Goal: Task Accomplishment & Management: Use online tool/utility

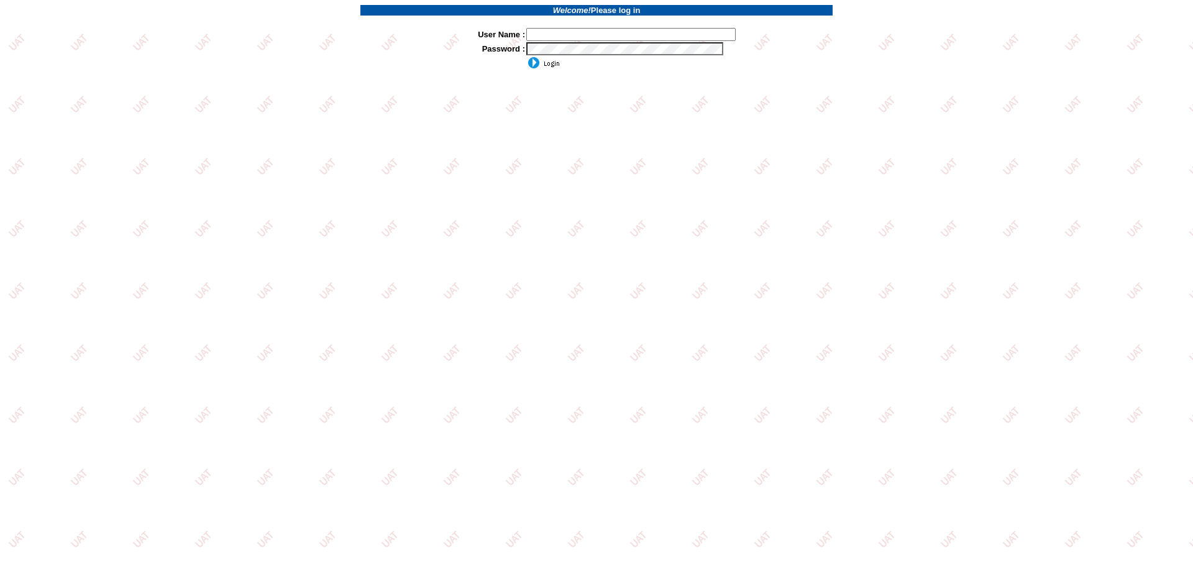
click at [566, 39] on input "text" at bounding box center [630, 34] width 209 height 13
type input "sdakes"
click at [534, 66] on input "image" at bounding box center [543, 63] width 34 height 12
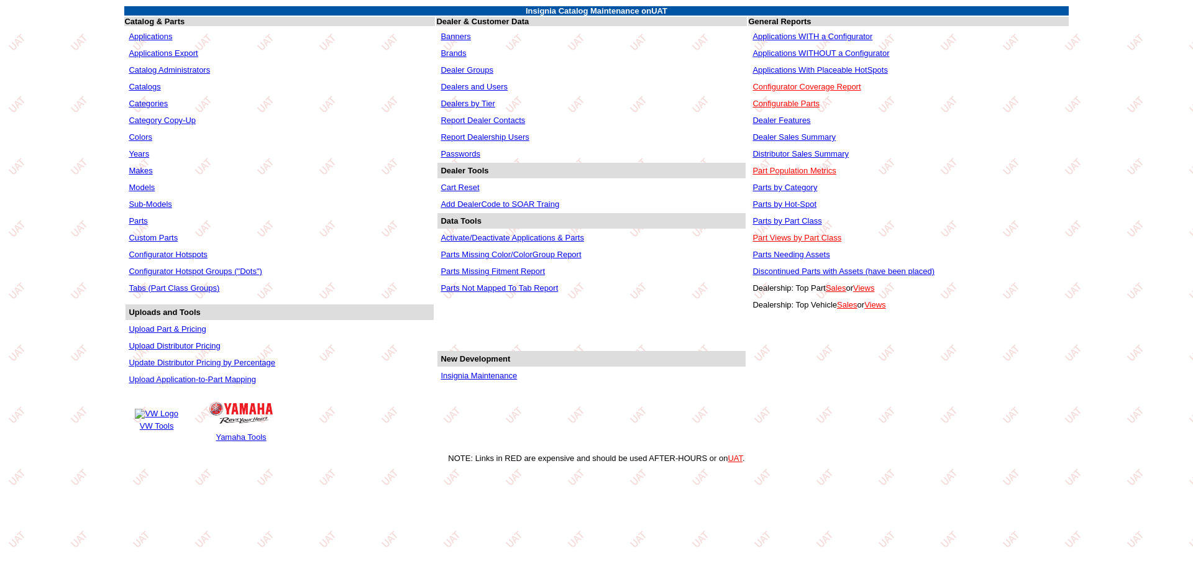
click at [837, 52] on link "Applications WITHOUT a Configurator" at bounding box center [821, 52] width 137 height 9
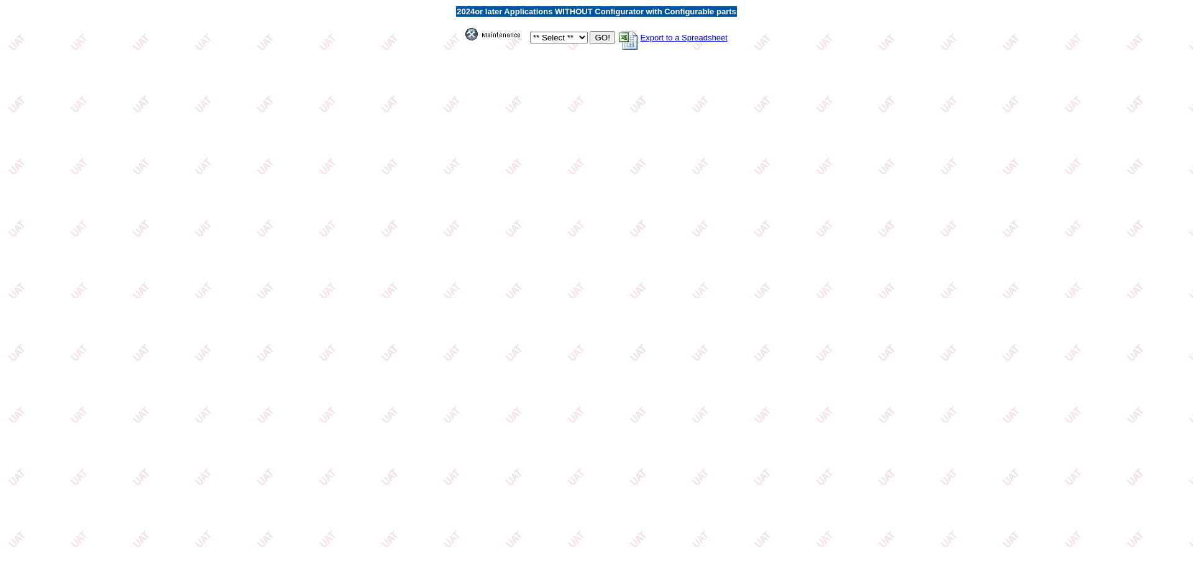
click at [580, 38] on select "** Select ** Acura Alfa Romeo Audi Bentley BMW DoubleTake [PERSON_NAME] Honda H…" at bounding box center [559, 38] width 58 height 12
select select "550"
click at [530, 32] on select "** Select ** Acura Alfa Romeo Audi Bentley BMW DoubleTake [PERSON_NAME] Honda H…" at bounding box center [559, 38] width 58 height 12
click at [598, 38] on input "GO!" at bounding box center [602, 37] width 25 height 13
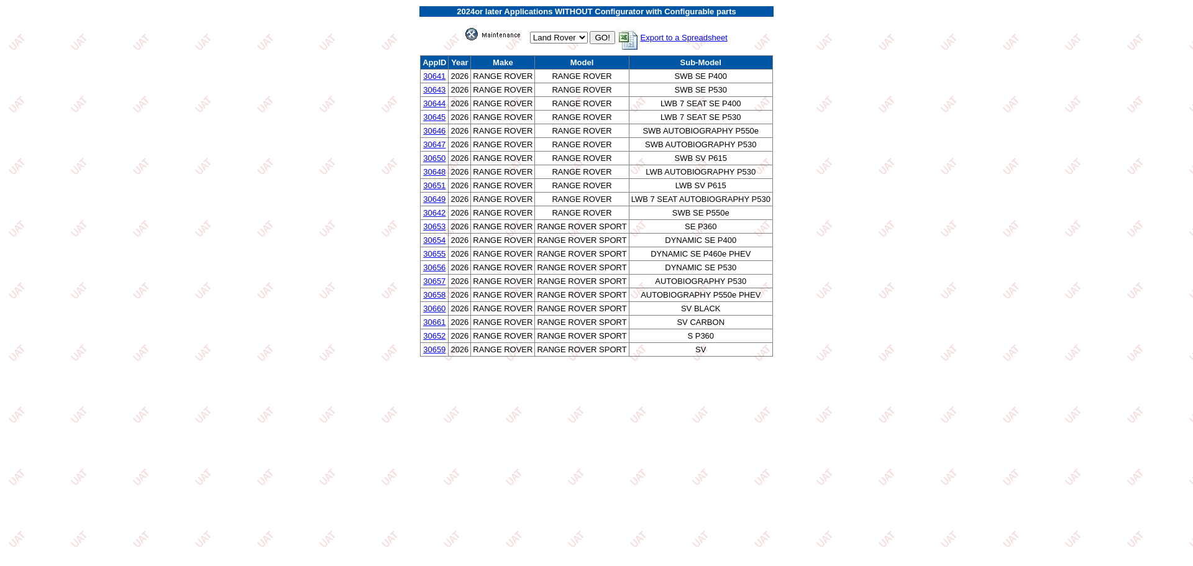
click at [431, 352] on link "30659" at bounding box center [434, 349] width 22 height 9
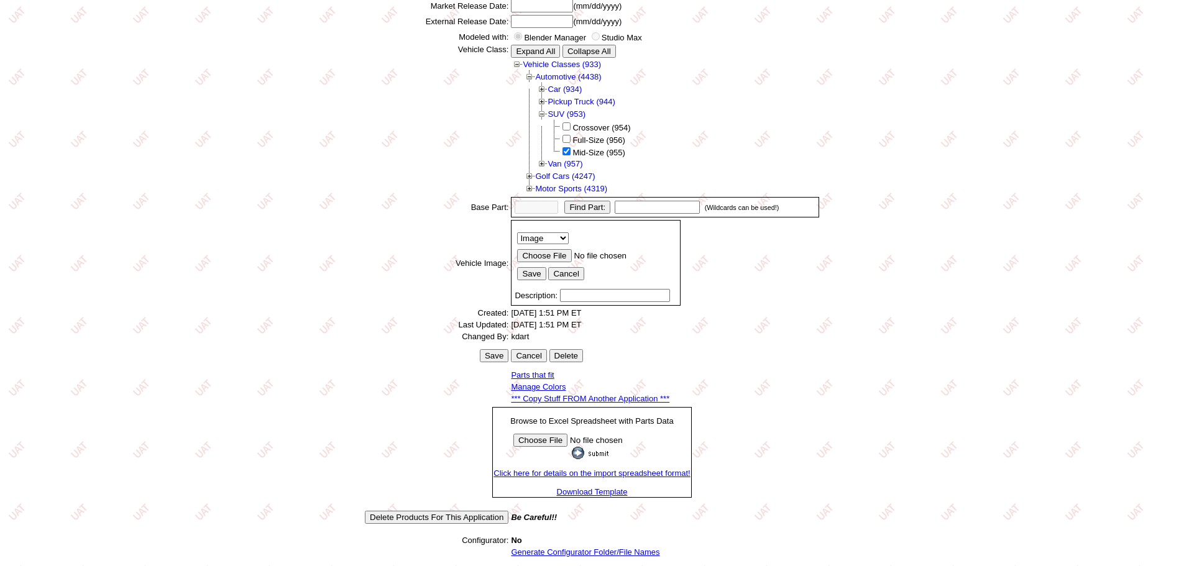
scroll to position [173, 0]
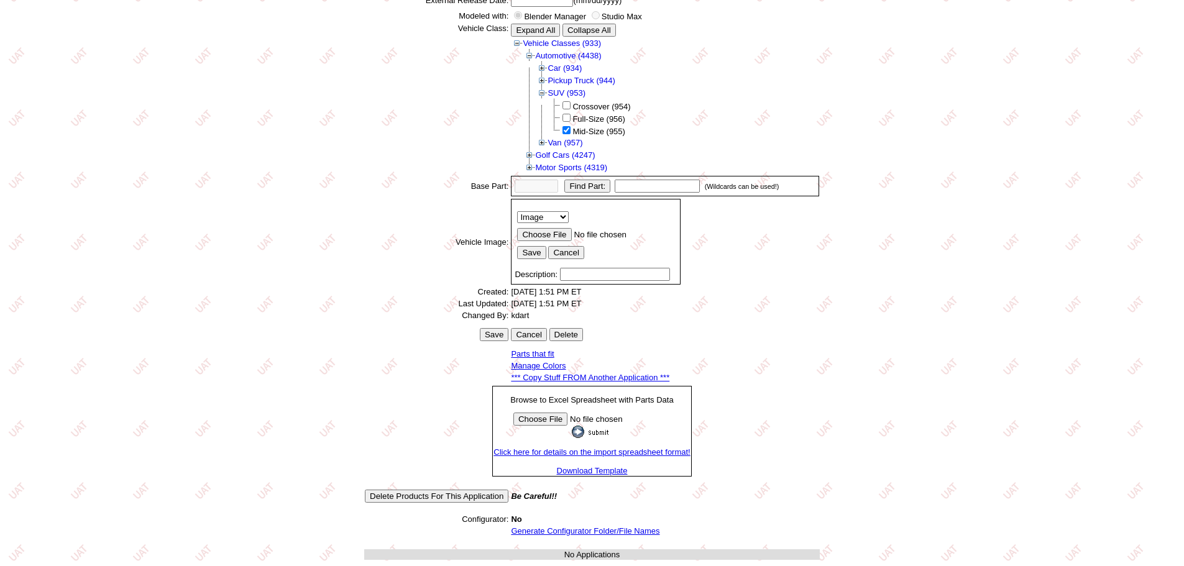
click at [585, 378] on link "*** Copy Stuff FROM Another Application ***" at bounding box center [590, 377] width 158 height 9
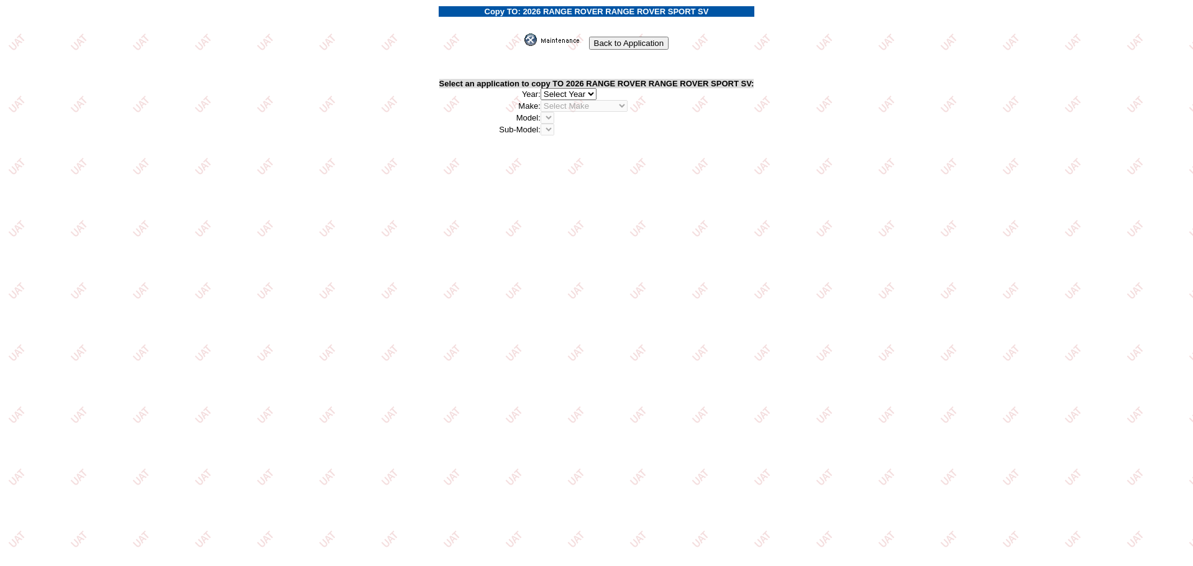
click at [596, 93] on select "2026 2025 2024 2023 2022 2021 2020 2019 2018 2017 2016 2015 2014 2013 2012 2011…" at bounding box center [569, 94] width 56 height 12
select select "43"
click at [544, 88] on select "2026 2025 2024 2023 2022 2021 2020 2019 2018 2017 2016 2015 2014 2013 2012 2011…" at bounding box center [569, 94] width 56 height 12
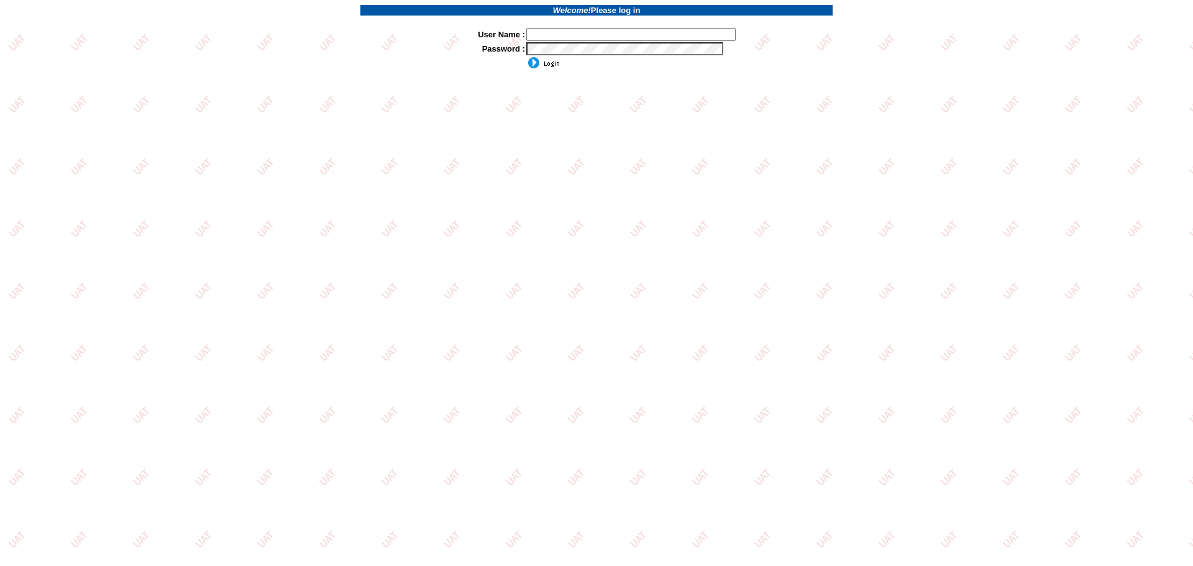
click at [585, 29] on input "text" at bounding box center [630, 34] width 209 height 13
type input "sdakes"
click at [549, 58] on input "image" at bounding box center [543, 63] width 34 height 12
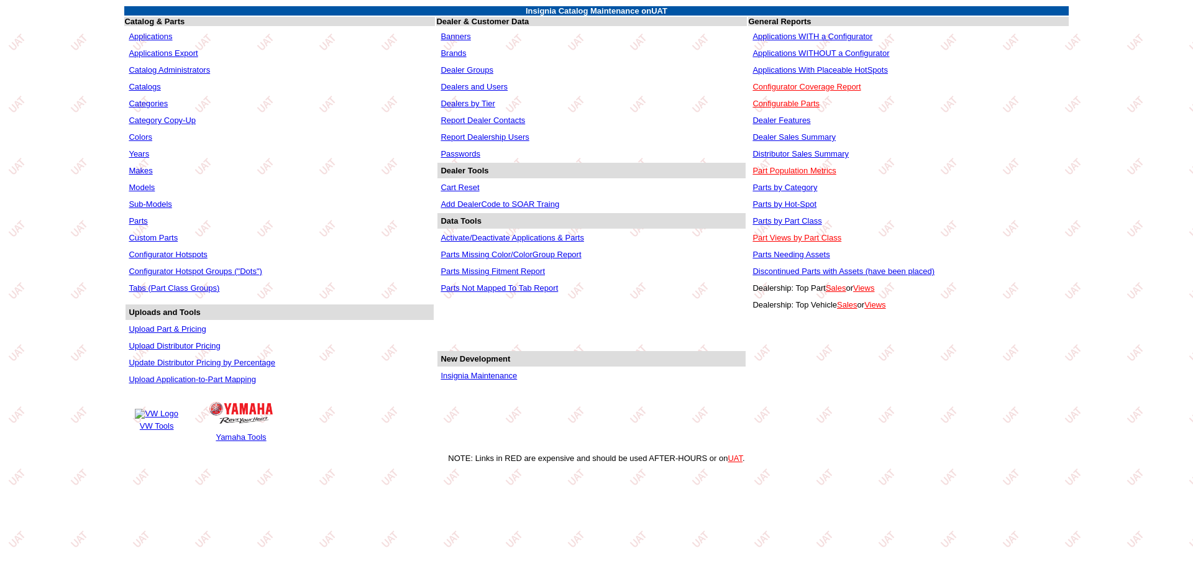
click at [789, 52] on link "Applications WITHOUT a Configurator" at bounding box center [821, 52] width 137 height 9
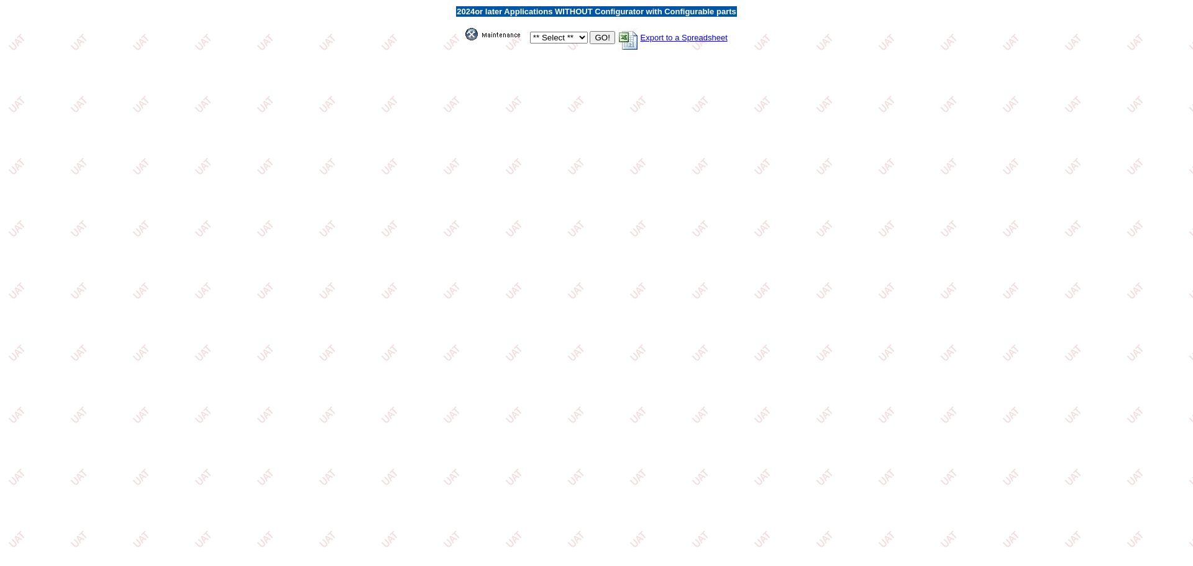
click at [577, 39] on select "** Select ** Acura Alfa Romeo Audi Bentley BMW DoubleTake [PERSON_NAME] Honda H…" at bounding box center [559, 38] width 58 height 12
select select "550"
click at [530, 32] on select "** Select ** Acura Alfa Romeo Audi Bentley BMW DoubleTake Ford GM Honda Hyundai…" at bounding box center [559, 38] width 58 height 12
click at [601, 34] on input "GO!" at bounding box center [602, 37] width 25 height 13
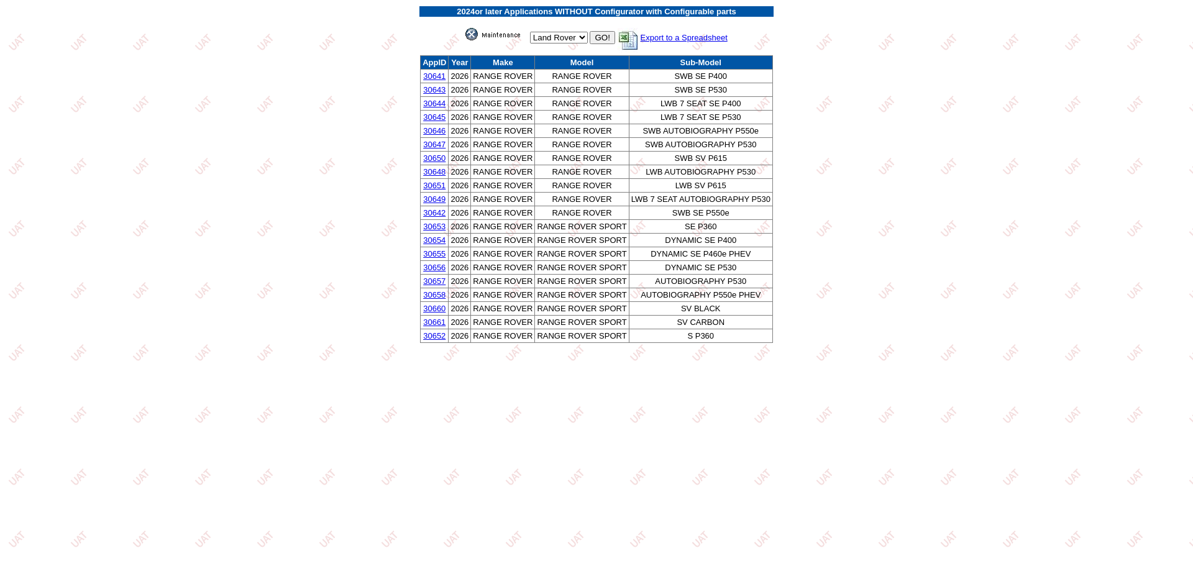
click at [434, 305] on link "30660" at bounding box center [434, 308] width 22 height 9
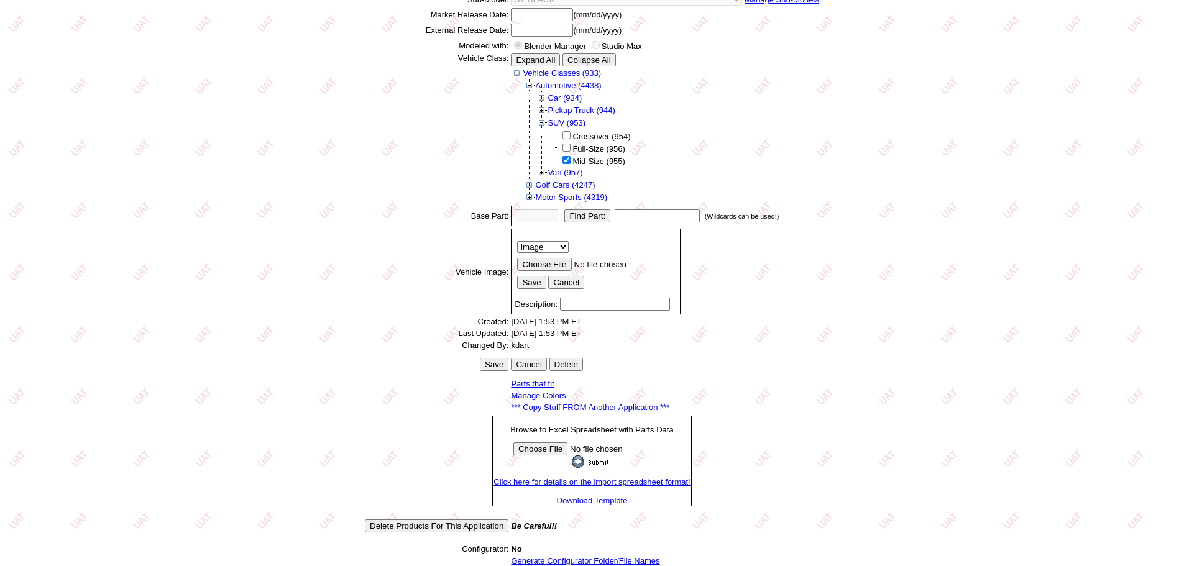
scroll to position [173, 0]
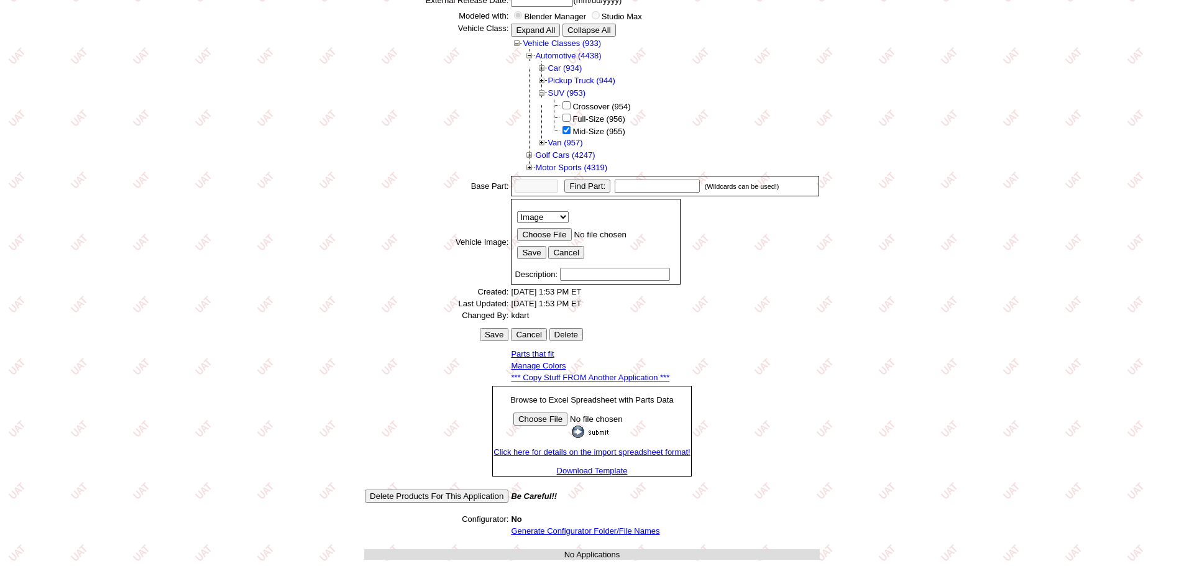
click at [608, 374] on link "*** Copy Stuff FROM Another Application ***" at bounding box center [590, 377] width 158 height 9
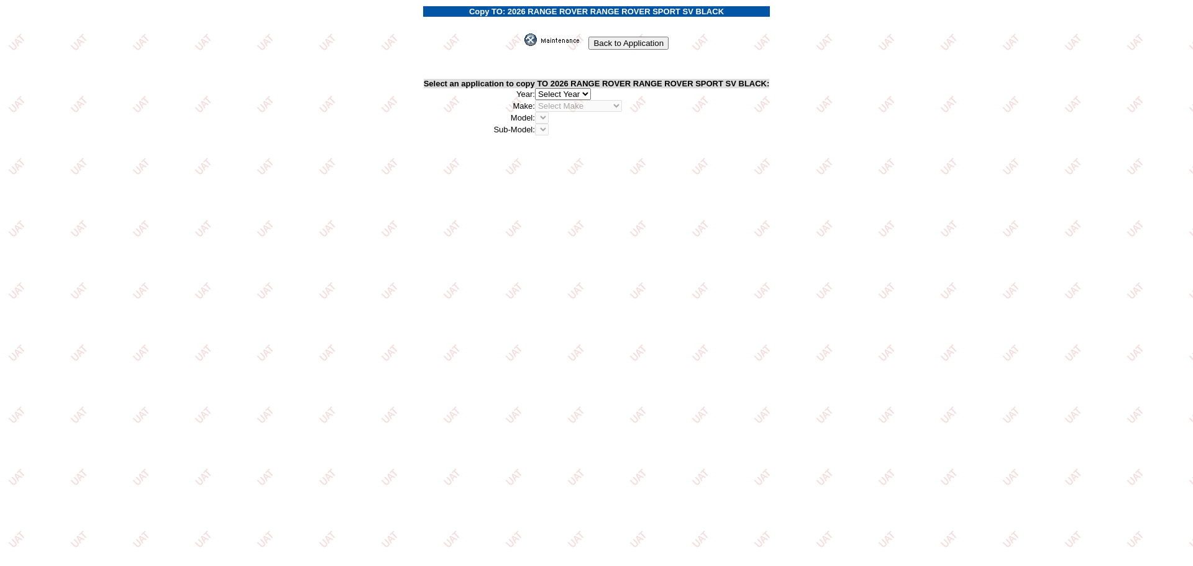
click at [587, 89] on select "2026 2025 2024 2023 2022 2021 2020 2019 2018 2017 2016 2015 2014 2013 2012 2011…" at bounding box center [563, 94] width 56 height 12
select select "43"
click at [539, 88] on select "2026 2025 2024 2023 2022 2021 2020 2019 2018 2017 2016 2015 2014 2013 2012 2011…" at bounding box center [563, 94] width 56 height 12
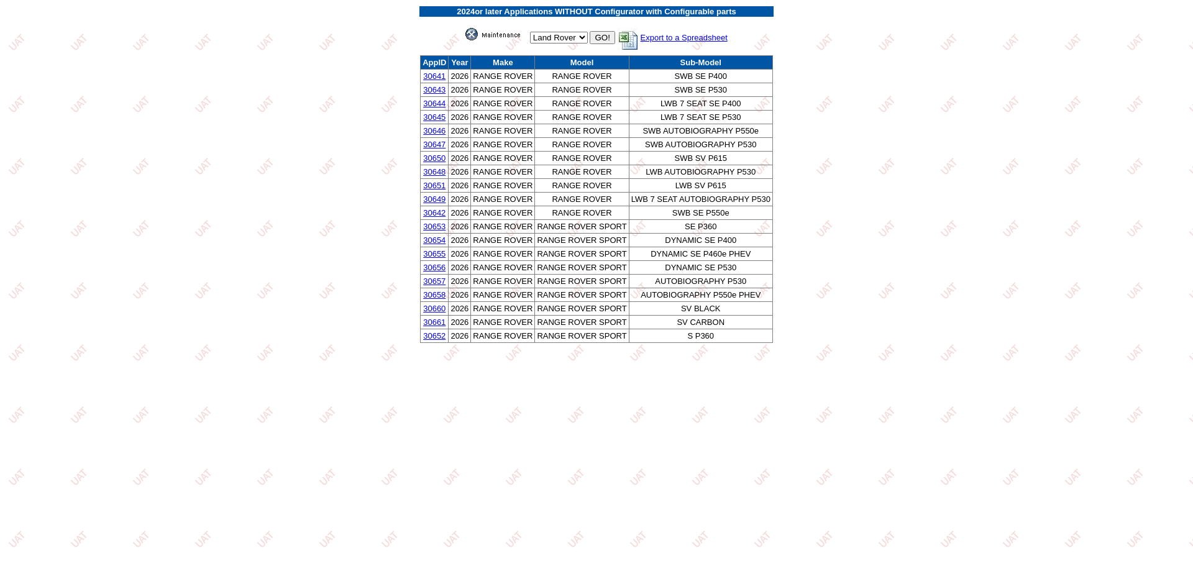
click at [438, 336] on link "30652" at bounding box center [434, 335] width 22 height 9
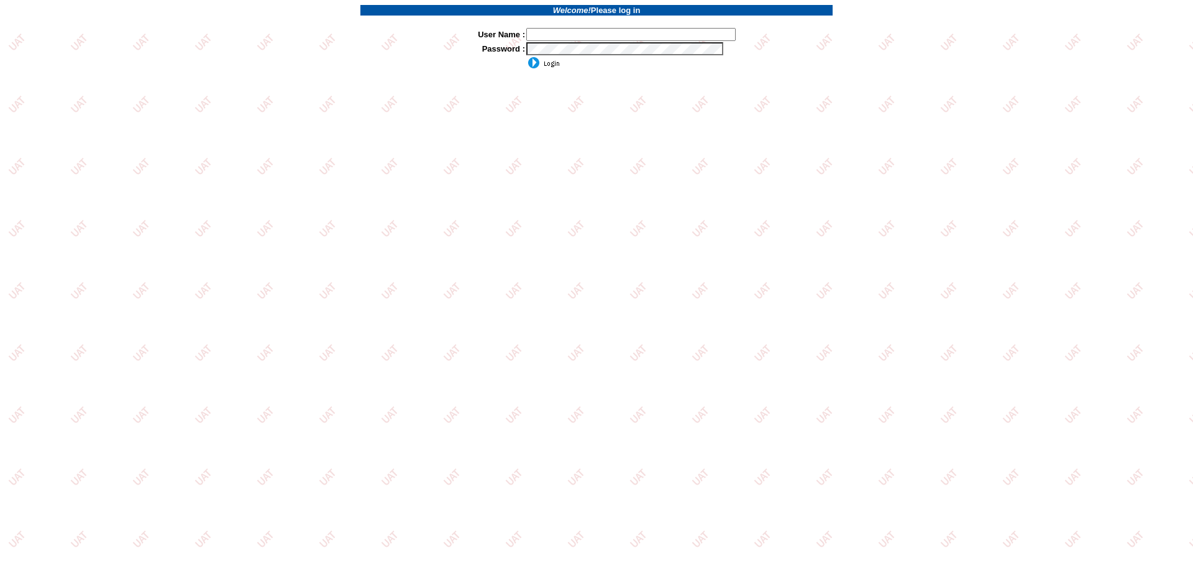
click at [633, 31] on input "text" at bounding box center [630, 34] width 209 height 13
type input "sdakes"
click at [549, 62] on input "image" at bounding box center [543, 63] width 34 height 12
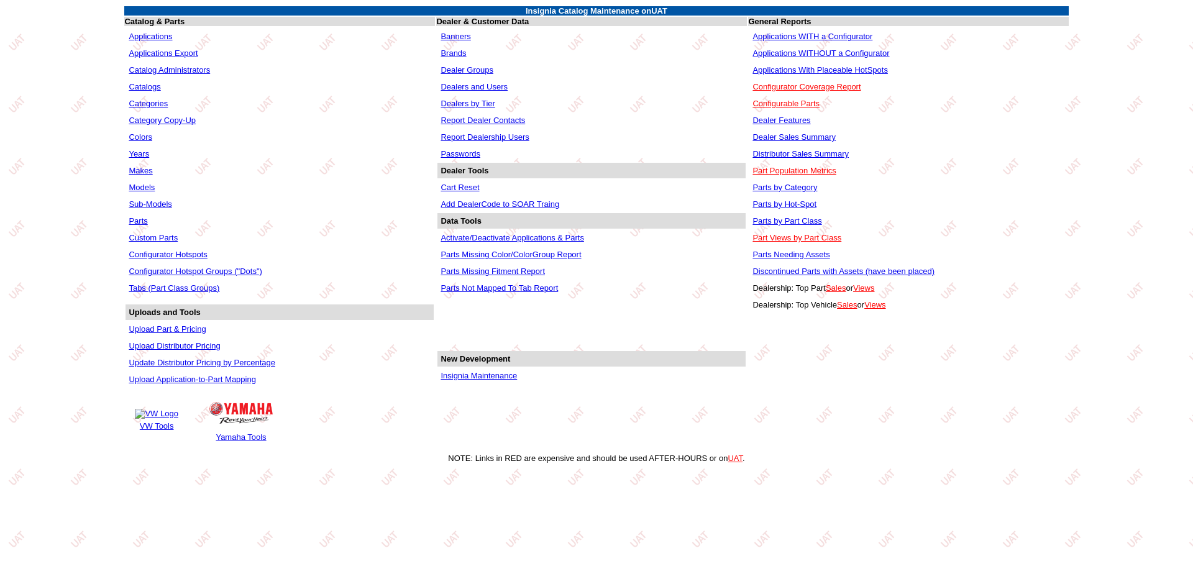
click at [800, 50] on link "Applications WITHOUT a Configurator" at bounding box center [821, 52] width 137 height 9
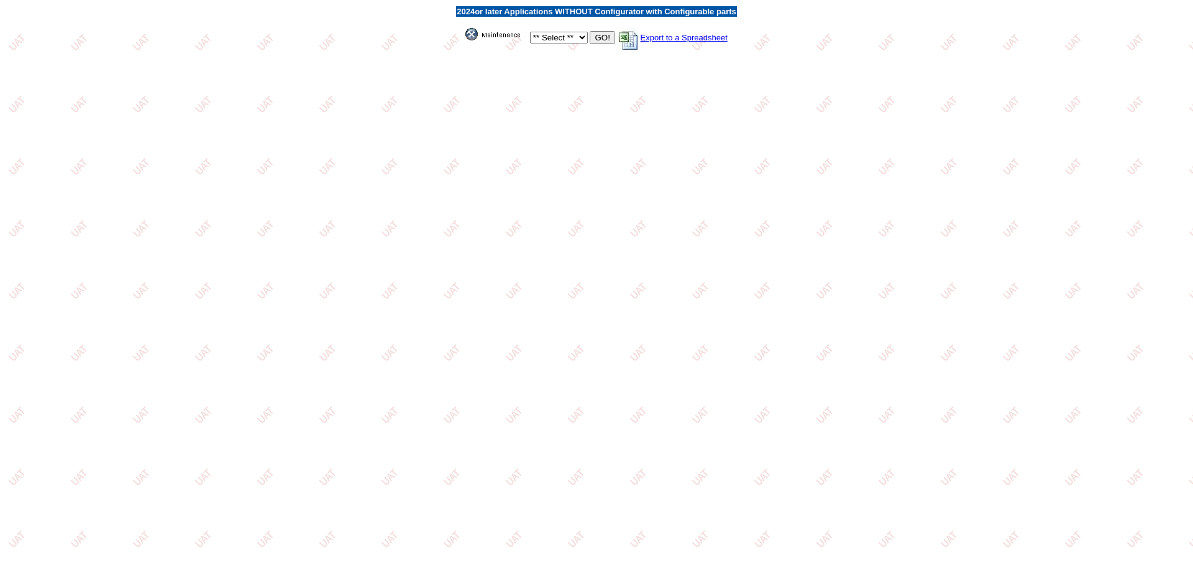
click at [579, 39] on select "** Select ** Acura Alfa Romeo Audi Bentley BMW DoubleTake Ford GM Honda Hyundai…" at bounding box center [559, 38] width 58 height 12
select select "550"
click at [530, 32] on select "** Select ** Acura Alfa Romeo Audi Bentley BMW DoubleTake Ford GM Honda Hyundai…" at bounding box center [559, 38] width 58 height 12
click at [595, 34] on input "GO!" at bounding box center [602, 37] width 25 height 13
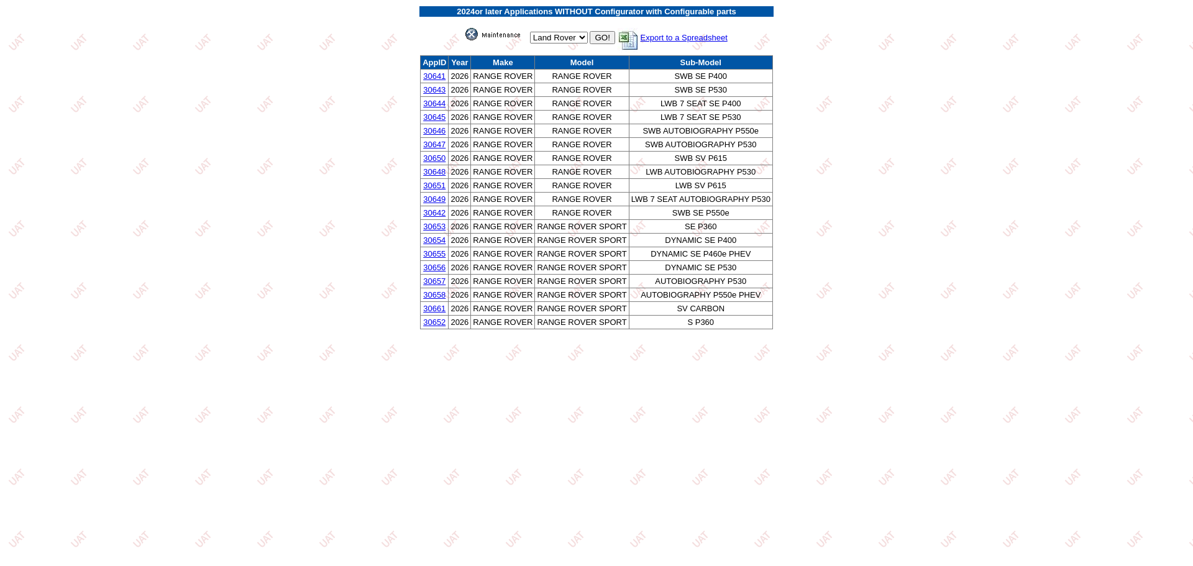
click at [431, 323] on link "30652" at bounding box center [434, 322] width 22 height 9
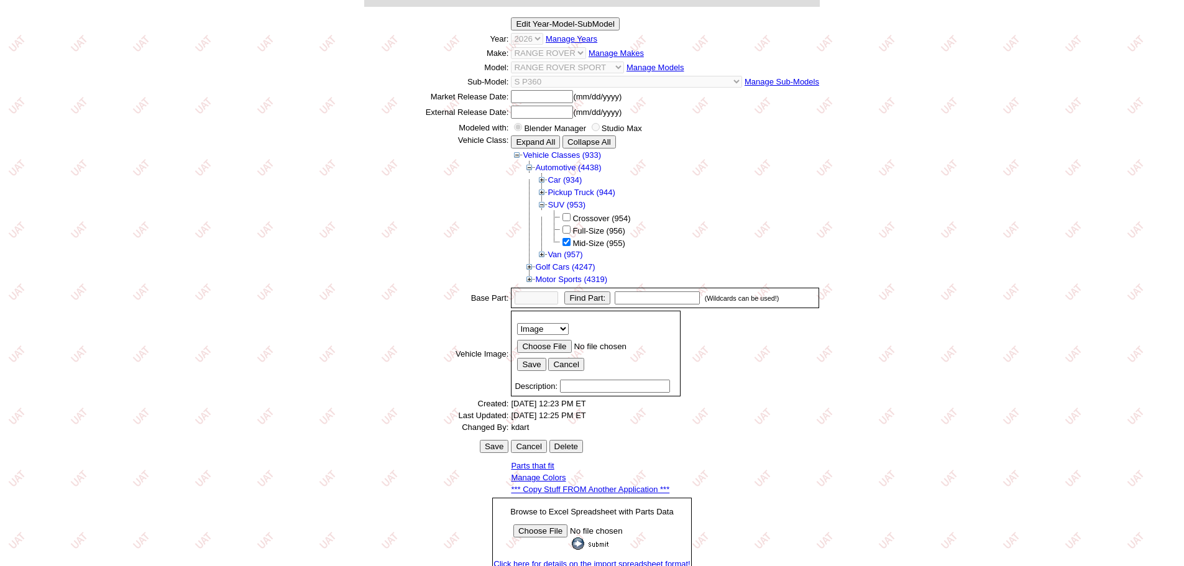
scroll to position [173, 0]
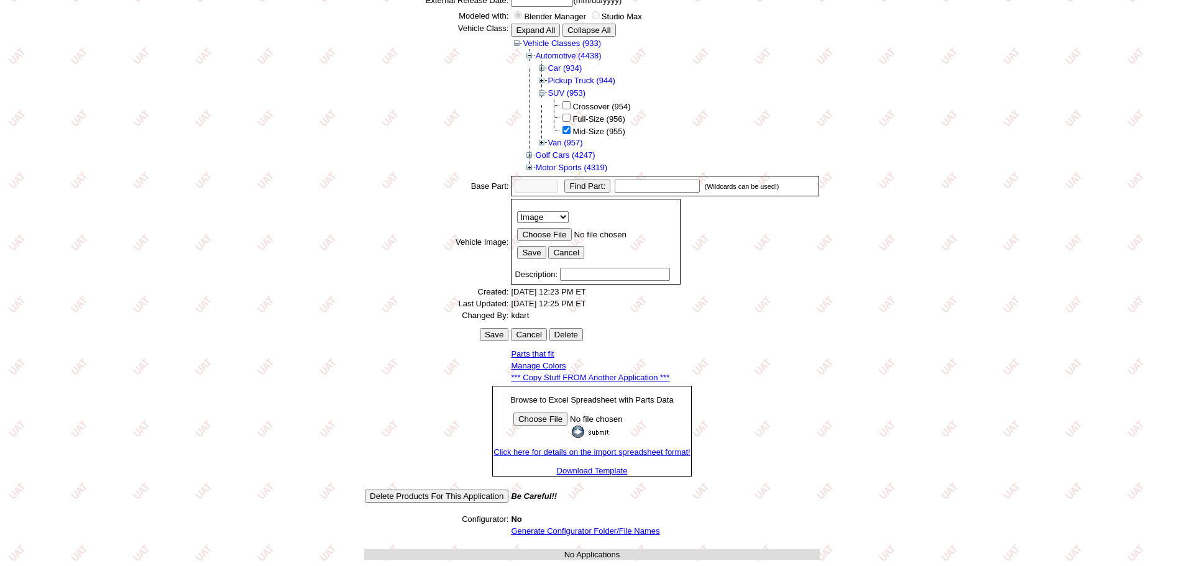
click at [595, 376] on link "*** Copy Stuff FROM Another Application ***" at bounding box center [590, 377] width 158 height 9
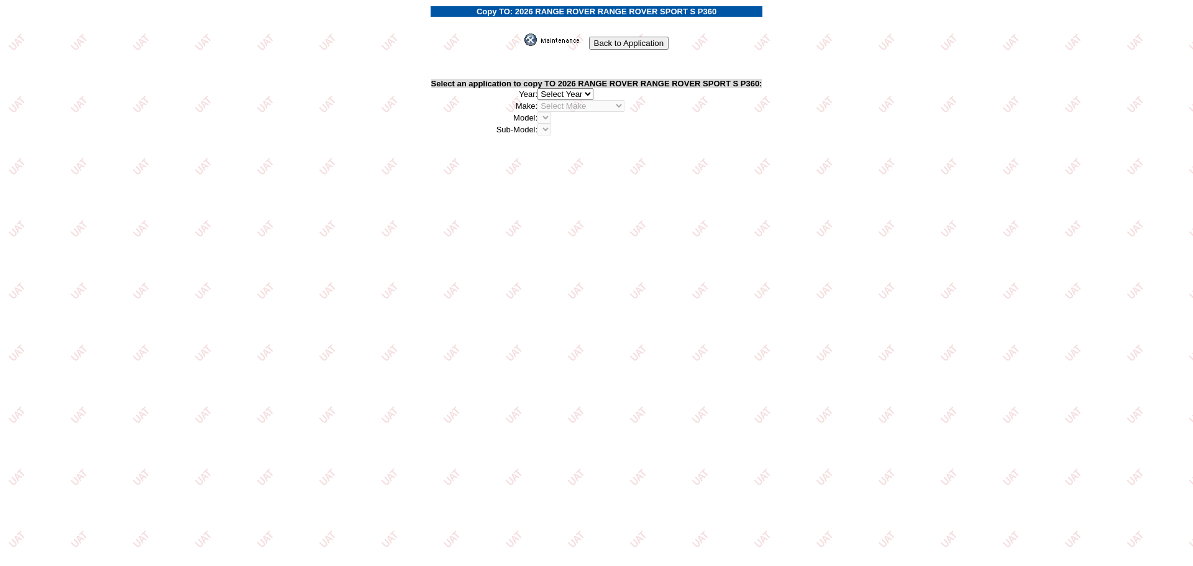
click at [589, 89] on select "2026 2025 2024 2023 2022 2021 2020 2019 2018 2017 2016 2015 2014 2013 2012 2011…" at bounding box center [566, 94] width 56 height 12
select select "43"
click at [541, 88] on select "2026 2025 2024 2023 2022 2021 2020 2019 2018 2017 2016 2015 2014 2013 2012 2011…" at bounding box center [566, 94] width 56 height 12
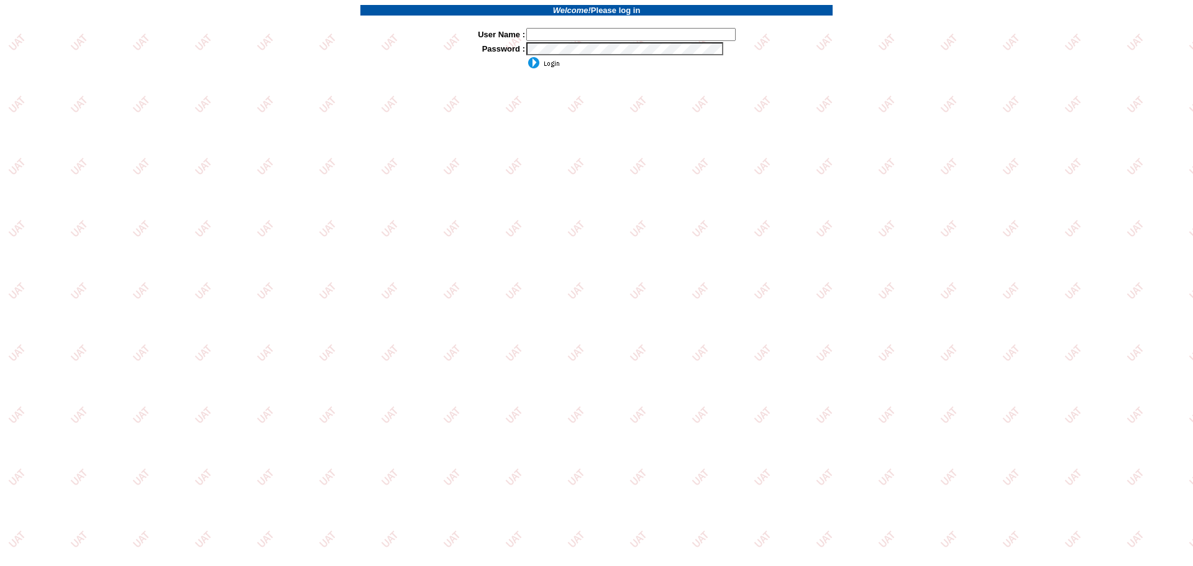
click at [564, 30] on input "text" at bounding box center [630, 34] width 209 height 13
type input "sdakes"
click at [549, 64] on input "image" at bounding box center [543, 63] width 34 height 12
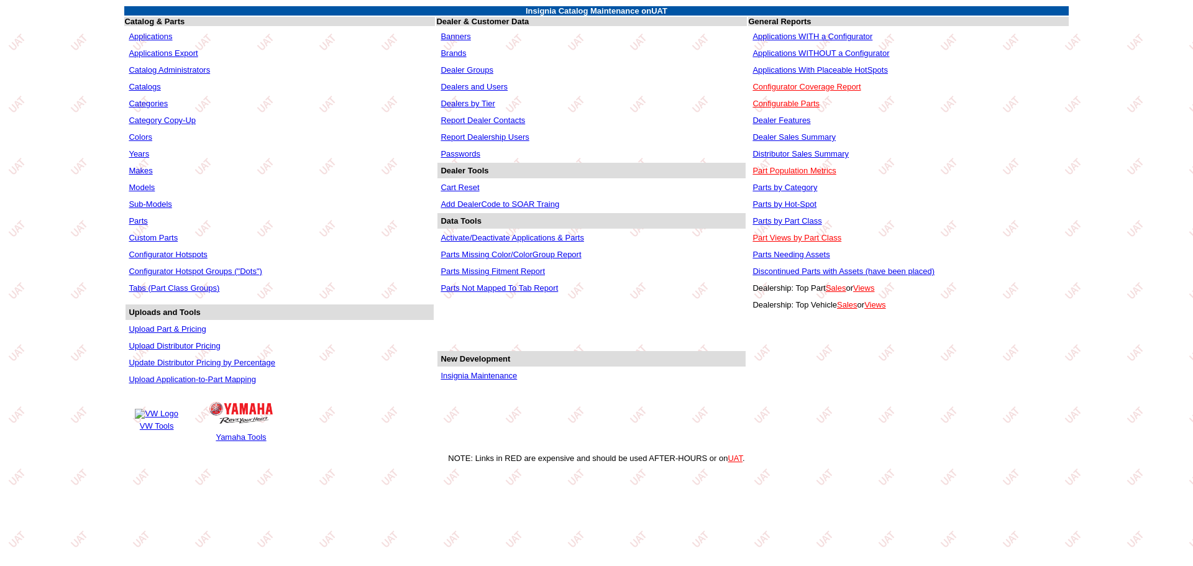
click at [814, 52] on link "Applications WITHOUT a Configurator" at bounding box center [821, 52] width 137 height 9
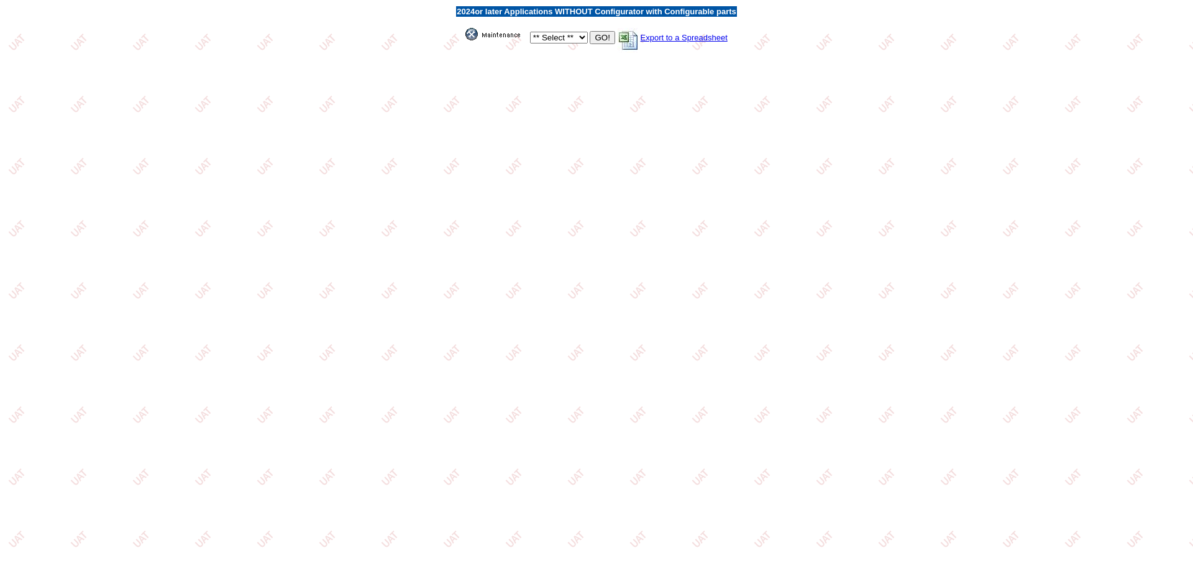
click at [579, 35] on select "** Select ** Acura Alfa Romeo Audi Bentley BMW DoubleTake [PERSON_NAME] Honda H…" at bounding box center [559, 38] width 58 height 12
select select "550"
click at [530, 32] on select "** Select ** Acura Alfa Romeo Audi Bentley BMW DoubleTake [PERSON_NAME] Honda H…" at bounding box center [559, 38] width 58 height 12
click at [604, 35] on input "GO!" at bounding box center [602, 37] width 25 height 13
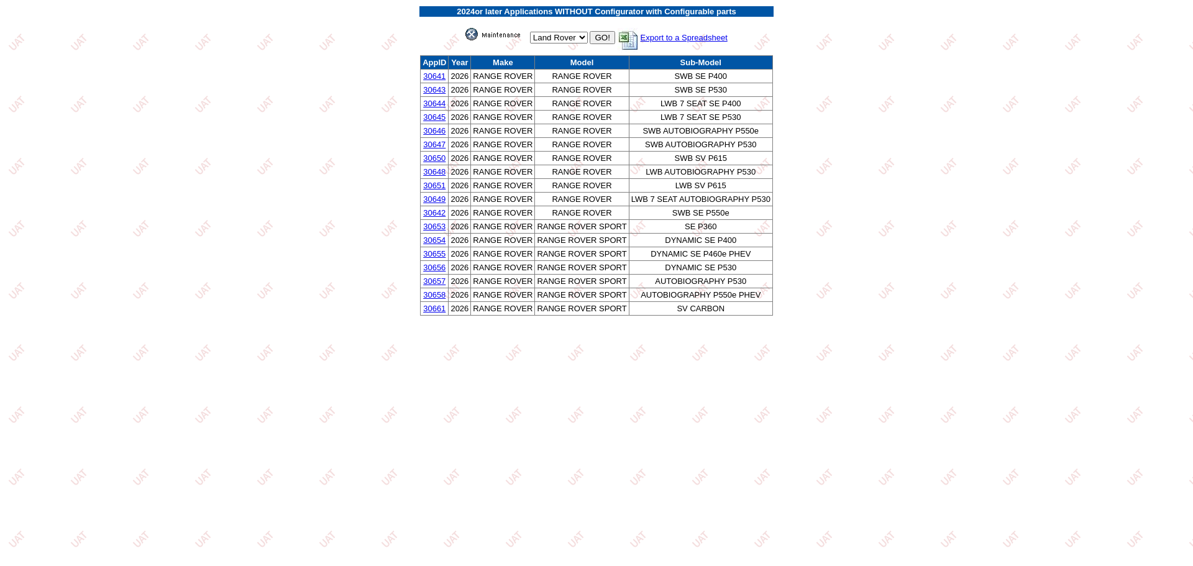
click at [431, 310] on link "30661" at bounding box center [434, 308] width 22 height 9
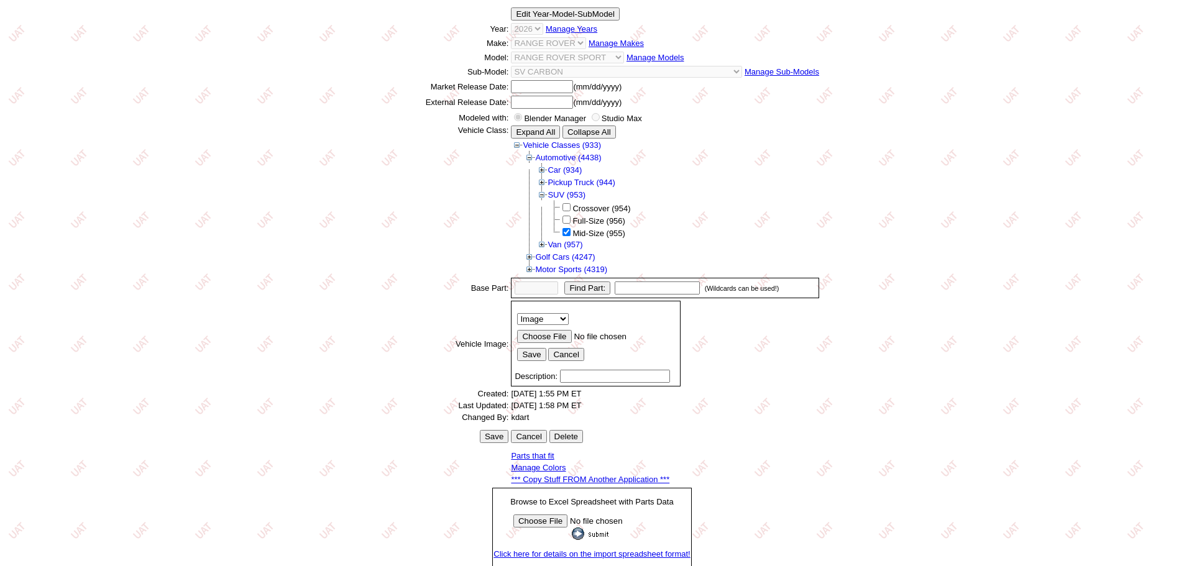
scroll to position [173, 0]
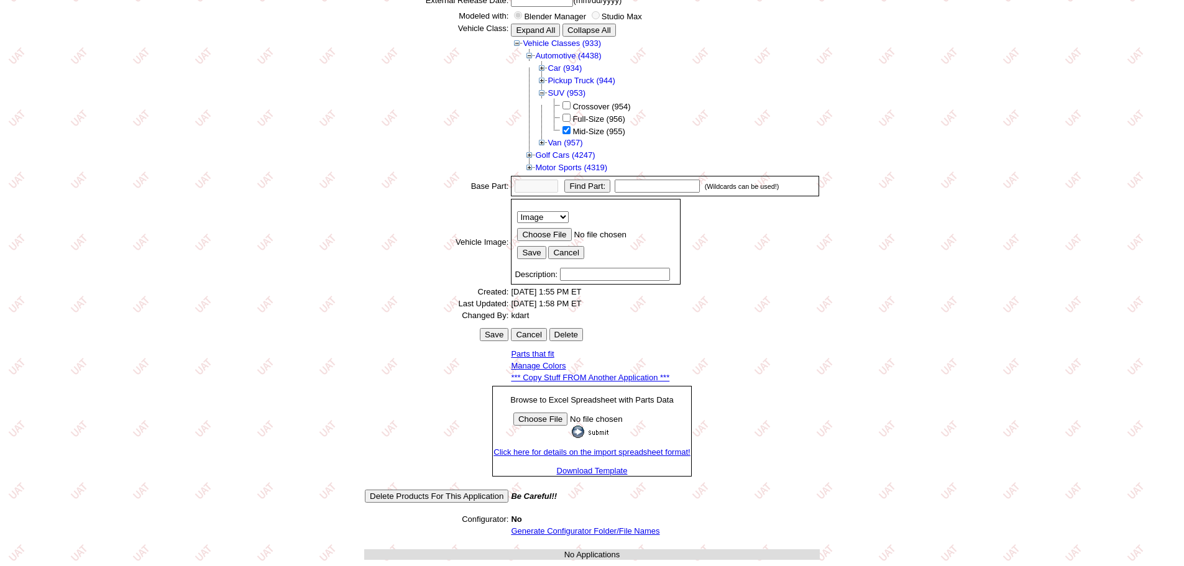
click at [594, 375] on link "*** Copy Stuff FROM Another Application ***" at bounding box center [590, 377] width 158 height 9
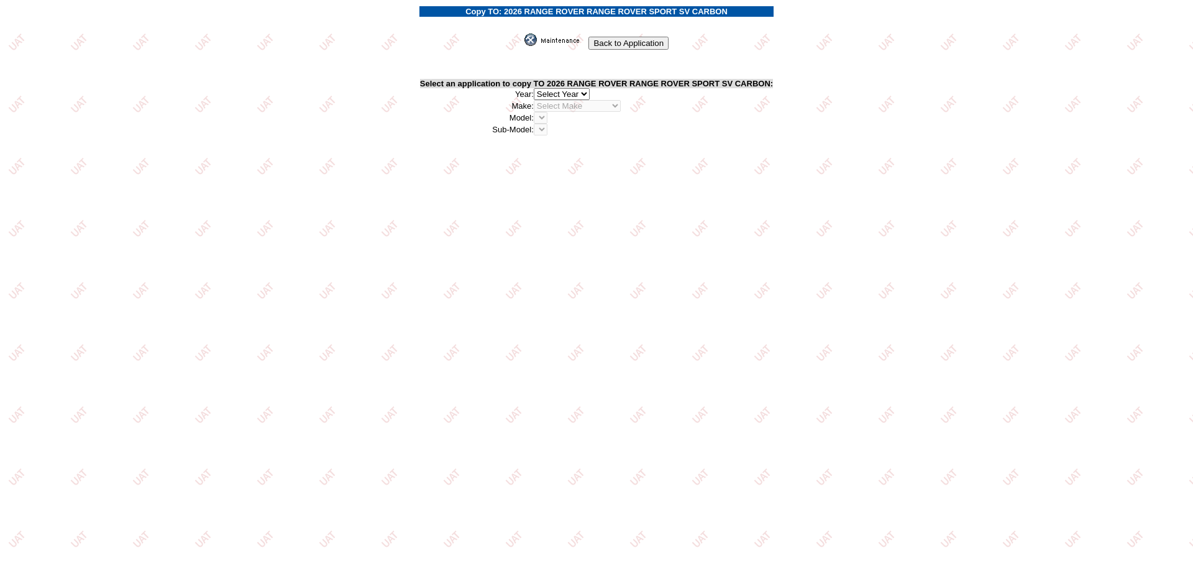
click at [587, 91] on select "2026 2025 2024 2023 2022 2021 2020 2019 2018 2017 2016 2015 2014 2013 2012 2011…" at bounding box center [562, 94] width 56 height 12
select select "43"
click at [538, 88] on select "2026 2025 2024 2023 2022 2021 2020 2019 2018 2017 2016 2015 2014 2013 2012 2011…" at bounding box center [562, 94] width 56 height 12
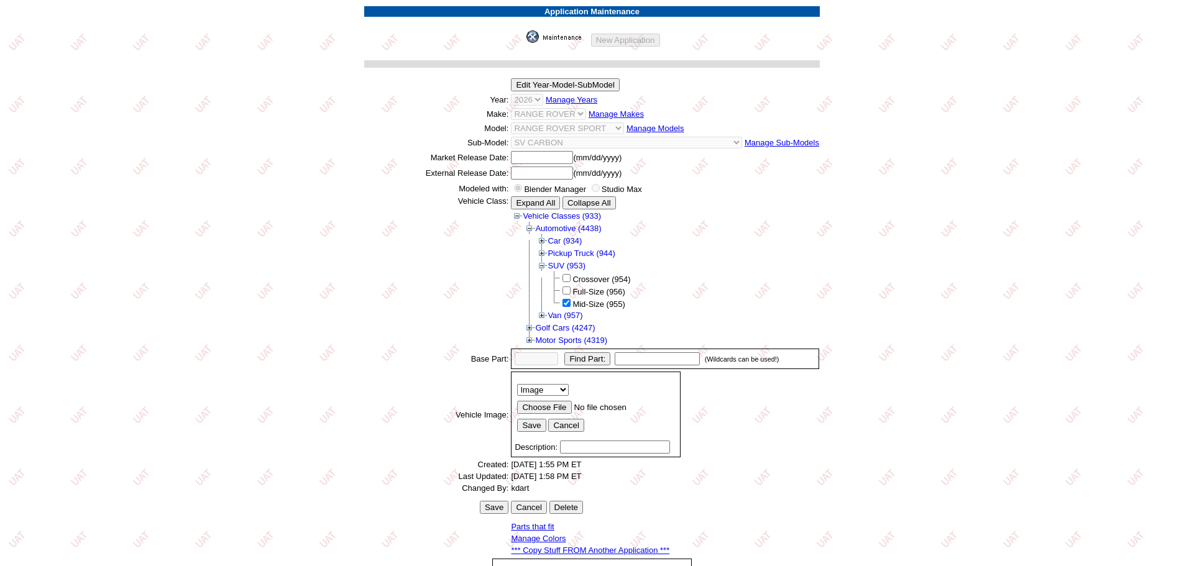
scroll to position [170, 0]
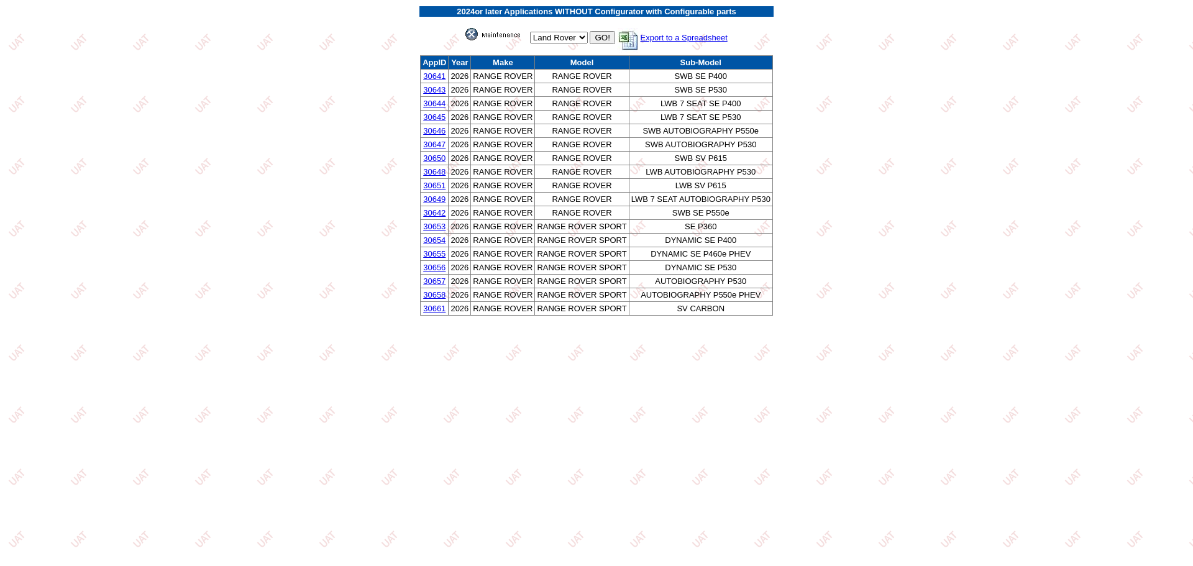
click at [433, 306] on link "30661" at bounding box center [434, 308] width 22 height 9
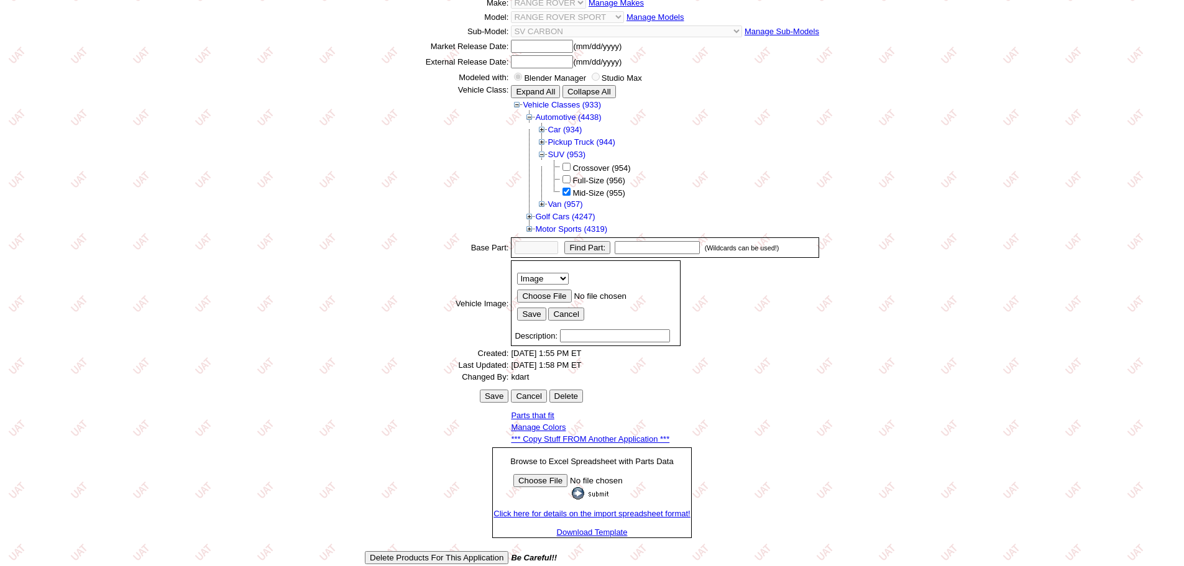
scroll to position [212, 0]
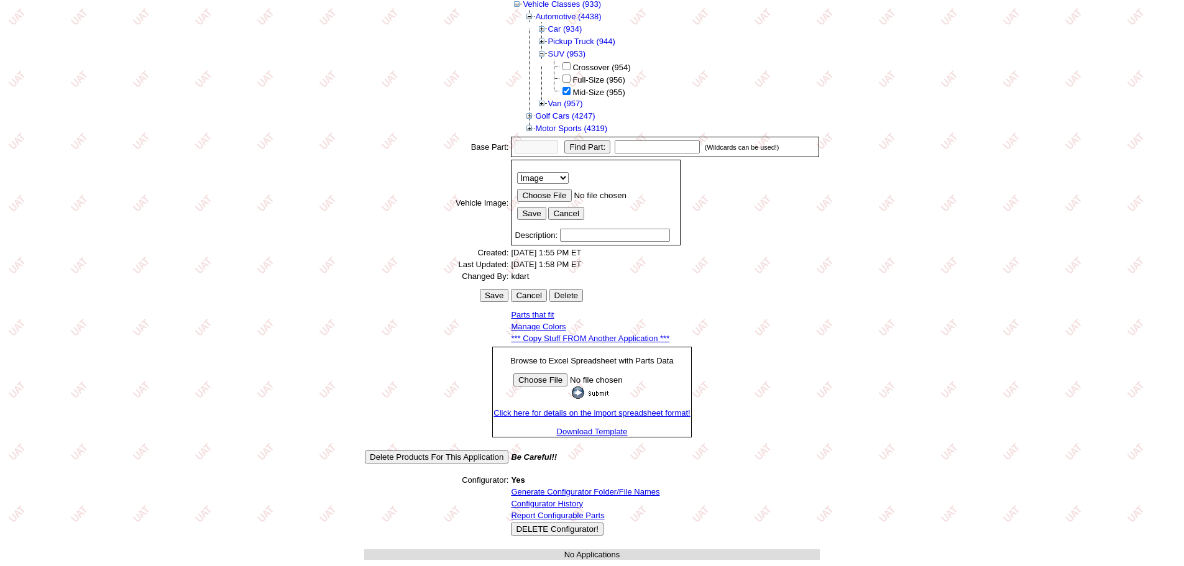
click at [557, 503] on link "Configurator History" at bounding box center [547, 503] width 72 height 9
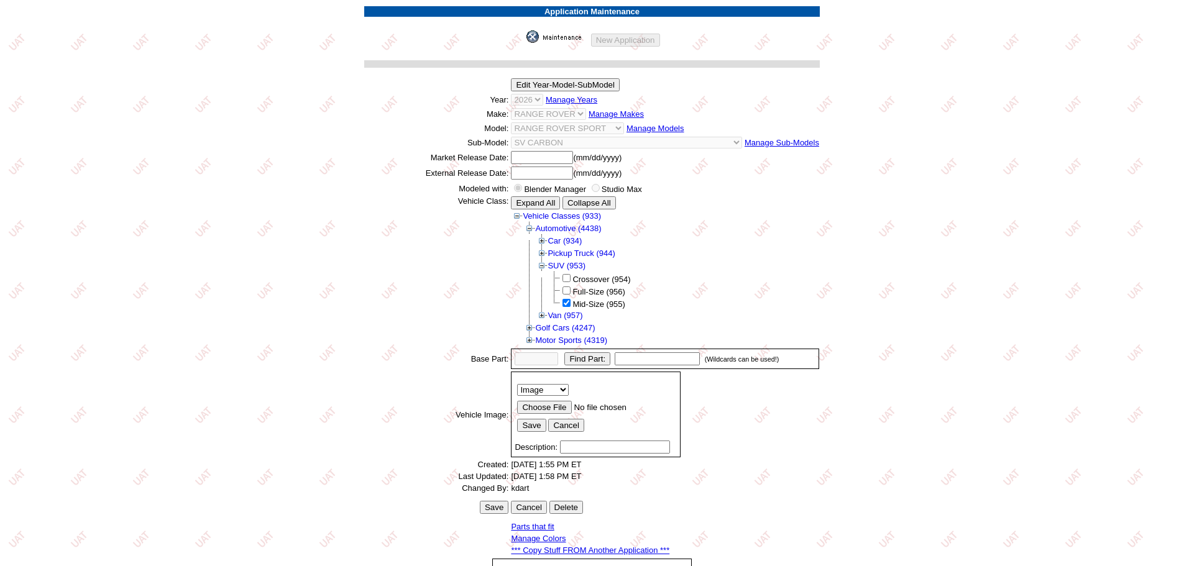
scroll to position [212, 0]
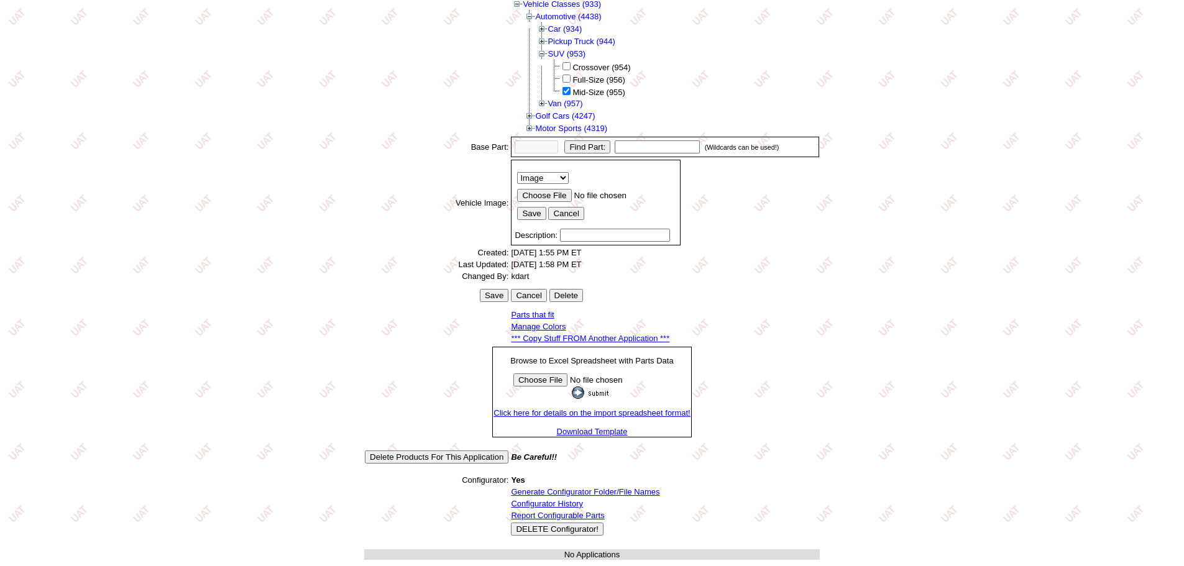
click at [594, 486] on table "Application Maintenance New Application Edit Year-Model-SubModel Year: 2026 202…" at bounding box center [592, 177] width 458 height 768
click at [597, 488] on link "Generate Configurator Folder/File Names" at bounding box center [585, 491] width 149 height 9
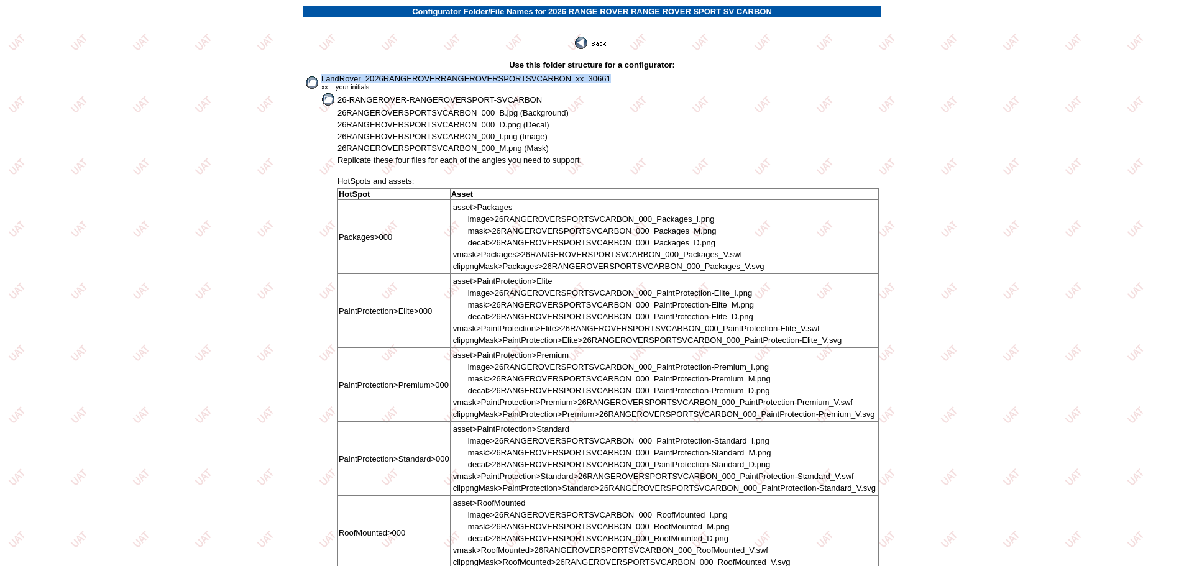
drag, startPoint x: 320, startPoint y: 77, endPoint x: 634, endPoint y: 76, distance: 313.9
click at [634, 76] on td "LandRover_2026RANGEROVERRANGEROVERSPORTSVCARBON_xx_30661 xx = your initials" at bounding box center [600, 82] width 559 height 18
copy span "LandRover_2026RANGEROVERRANGEROVERSPORTSVCARBON_xx_30661"
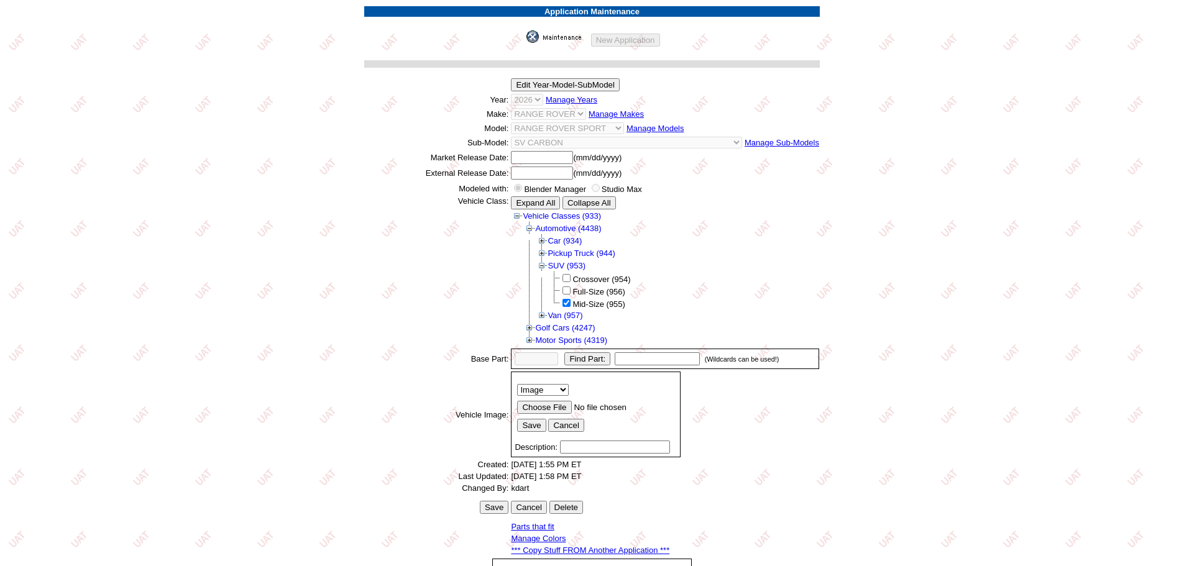
scroll to position [212, 0]
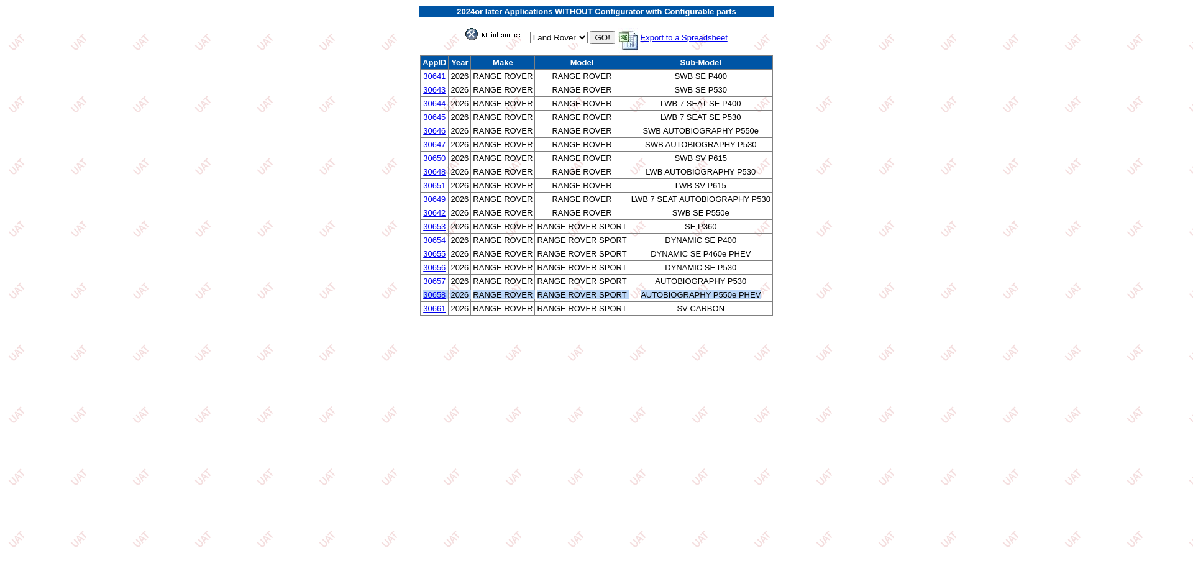
drag, startPoint x: 766, startPoint y: 292, endPoint x: 425, endPoint y: 299, distance: 340.6
click at [425, 299] on tr "30658 2026 RANGE ROVER RANGE ROVER SPORT AUTOBIOGRAPHY P550e PHEV" at bounding box center [597, 295] width 352 height 14
copy tr "30658 2026 RANGE ROVER RANGE ROVER SPORT AUTOBIOGRAPHY P550e PHEV"
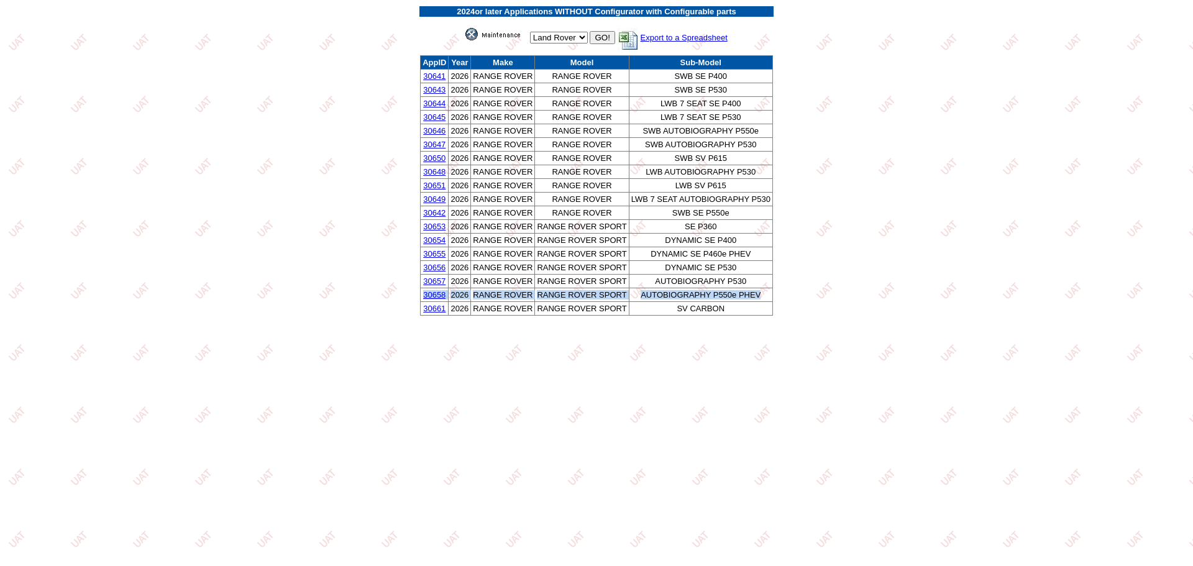
click at [507, 293] on td "RANGE ROVER" at bounding box center [503, 295] width 64 height 14
drag, startPoint x: 762, startPoint y: 295, endPoint x: 425, endPoint y: 294, distance: 336.8
click at [425, 294] on tr "30658 2026 RANGE ROVER RANGE ROVER SPORT AUTOBIOGRAPHY P550e PHEV" at bounding box center [597, 295] width 352 height 14
copy tr "30658 2026 RANGE ROVER RANGE ROVER SPORT AUTOBIOGRAPHY P550e PHEV"
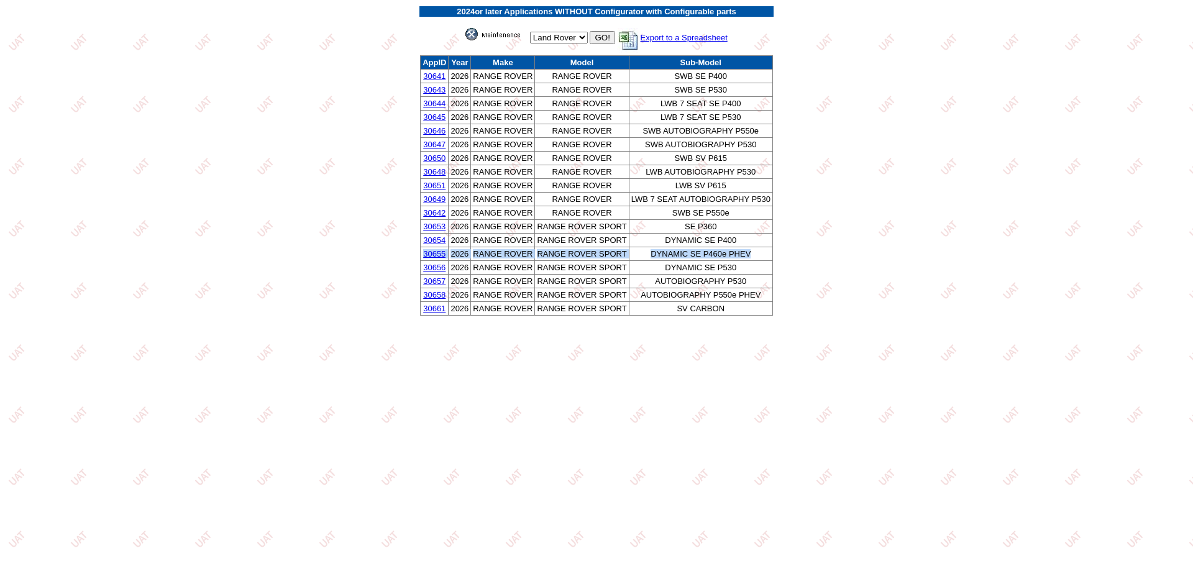
drag, startPoint x: 754, startPoint y: 252, endPoint x: 423, endPoint y: 258, distance: 330.7
click at [423, 258] on tr "30655 2026 RANGE ROVER RANGE ROVER SPORT DYNAMIC SE P460e PHEV" at bounding box center [597, 254] width 352 height 14
copy tr "30655 2026 RANGE ROVER RANGE ROVER SPORT DYNAMIC SE P460e PHEV"
drag, startPoint x: 740, startPoint y: 235, endPoint x: 424, endPoint y: 241, distance: 315.8
click at [424, 241] on tr "30654 2026 RANGE ROVER RANGE ROVER SPORT DYNAMIC SE P400" at bounding box center [597, 241] width 352 height 14
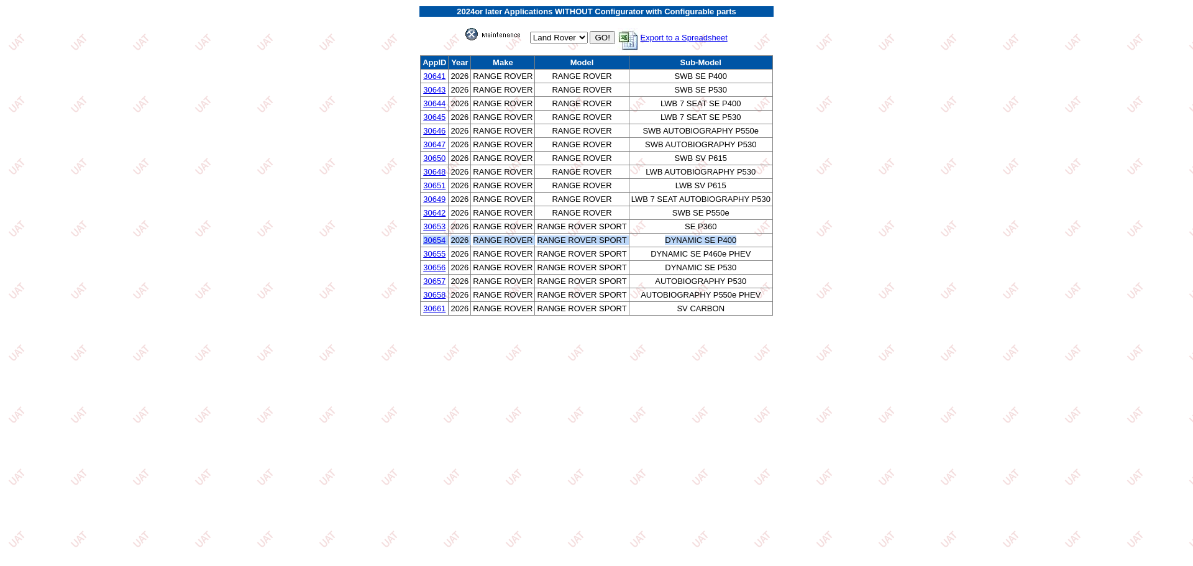
copy tr "30654 2026 RANGE ROVER RANGE ROVER SPORT DYNAMIC SE P400"
drag, startPoint x: 722, startPoint y: 226, endPoint x: 421, endPoint y: 232, distance: 300.2
click at [421, 232] on tr "30653 2026 RANGE ROVER RANGE ROVER SPORT SE P360" at bounding box center [597, 227] width 352 height 14
copy tr "30653 2026 RANGE ROVER RANGE ROVER SPORT SE P360"
